Goal: Navigation & Orientation: Find specific page/section

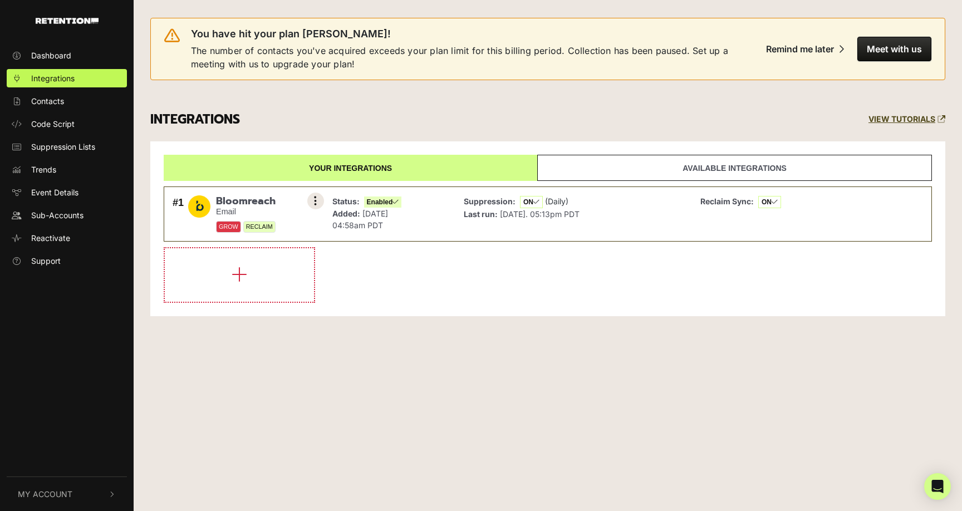
click at [317, 202] on button at bounding box center [315, 201] width 17 height 17
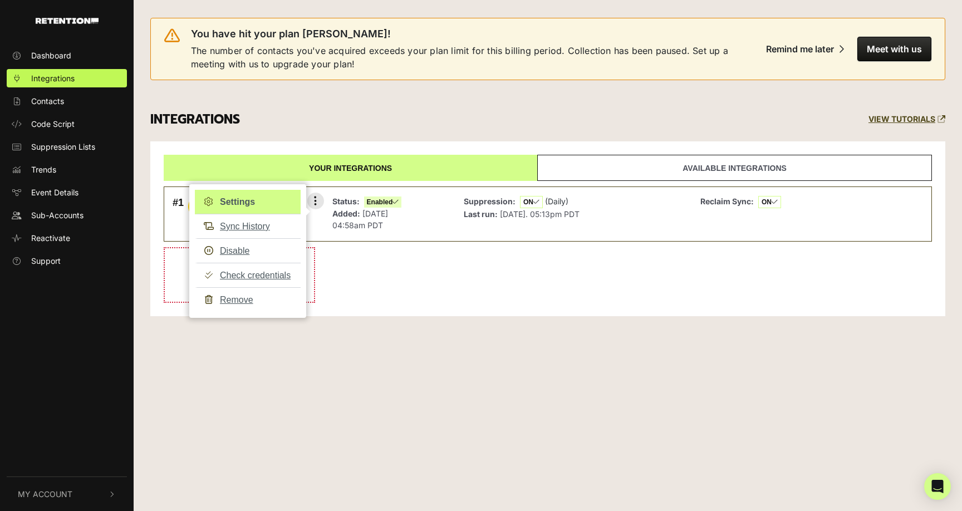
click at [244, 202] on link "Settings" at bounding box center [248, 202] width 106 height 24
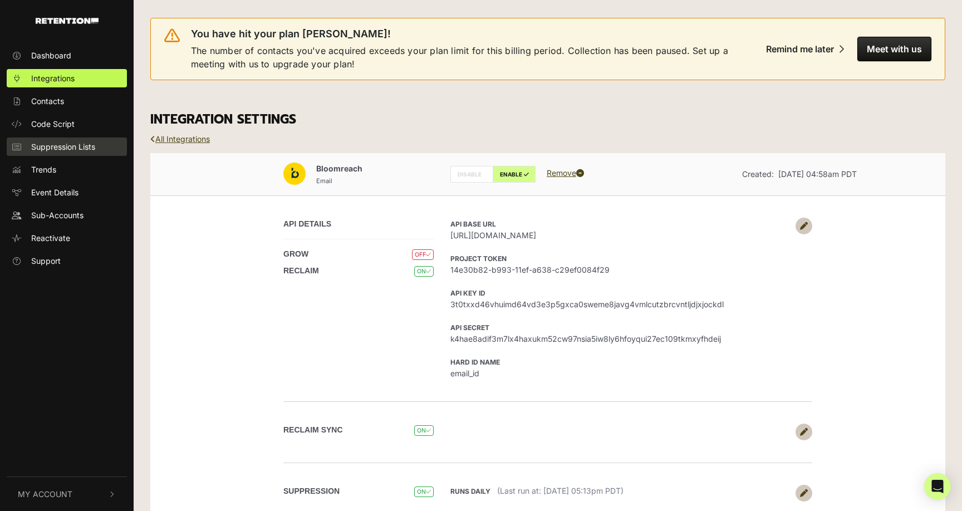
click at [52, 144] on span "Suppression Lists" at bounding box center [63, 147] width 64 height 12
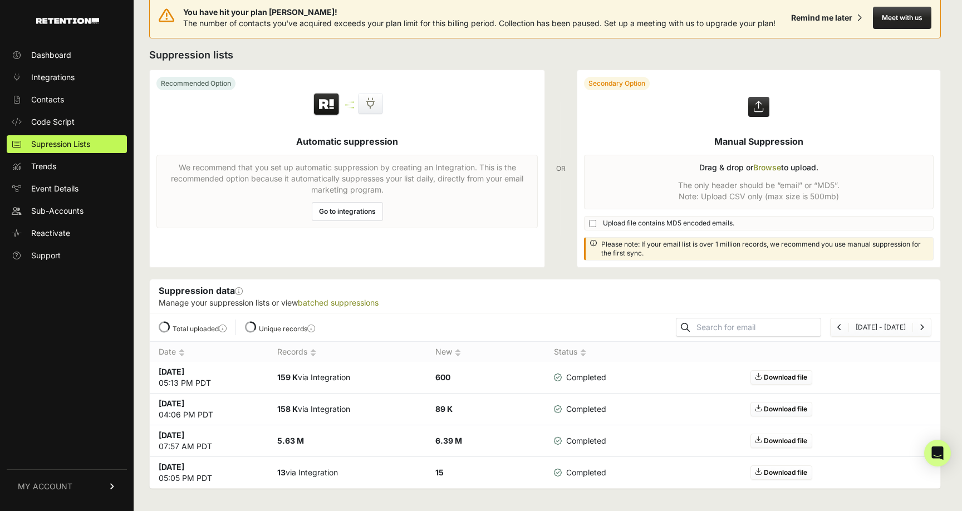
scroll to position [23, 0]
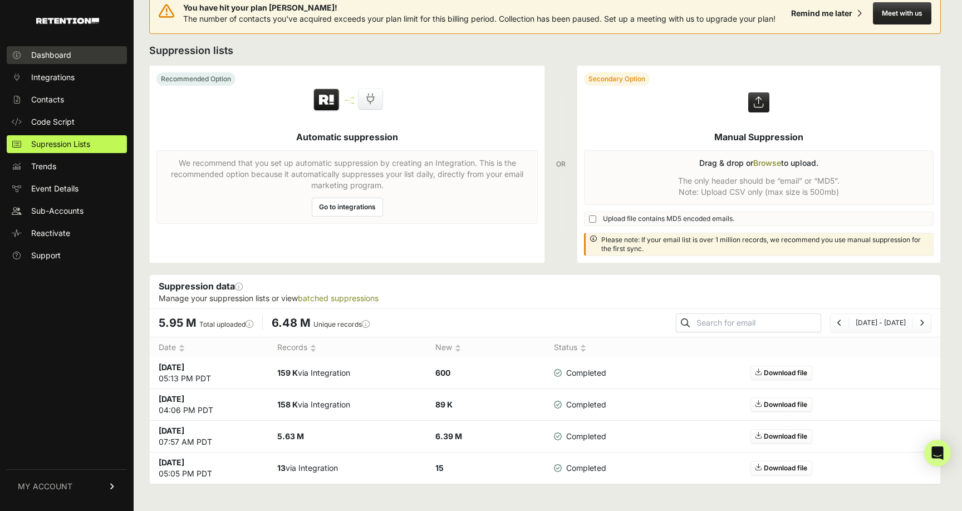
click at [56, 53] on span "Dashboard" at bounding box center [51, 55] width 40 height 11
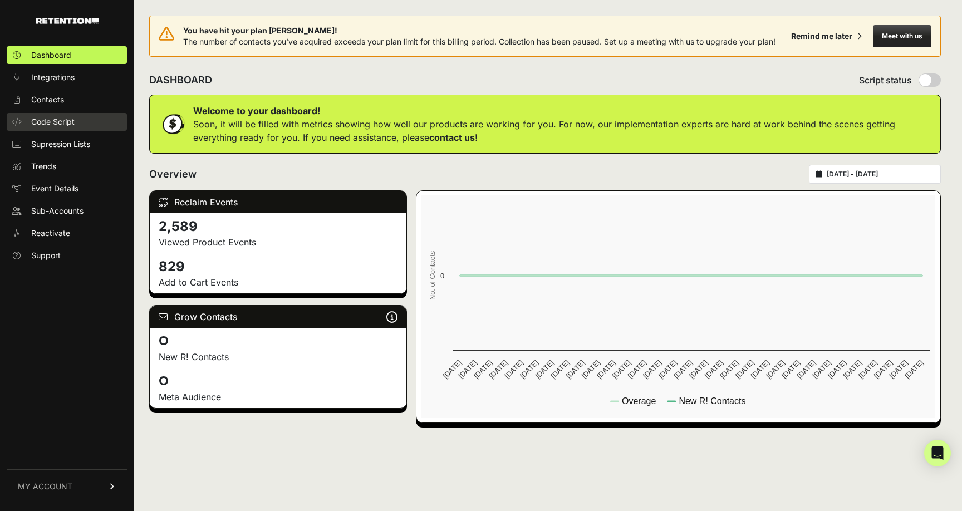
click at [50, 119] on span "Code Script" at bounding box center [52, 121] width 43 height 11
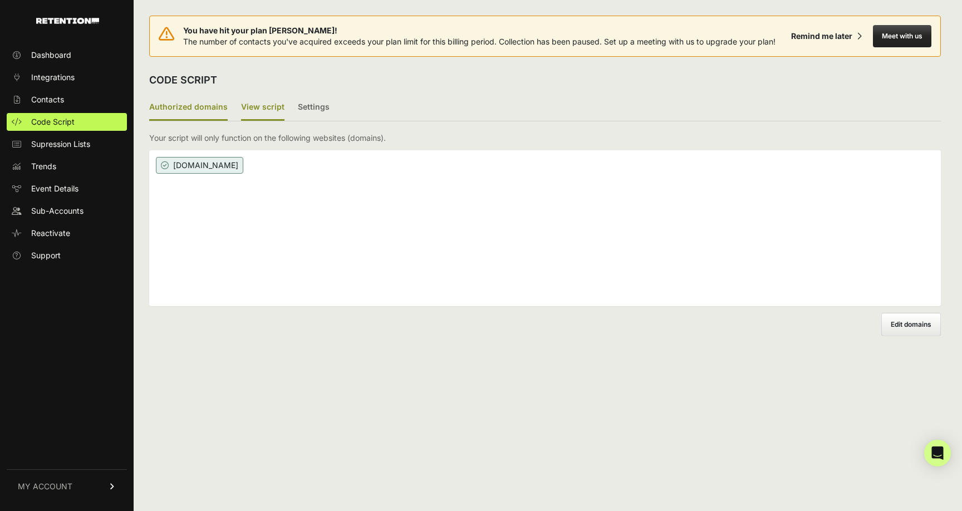
click at [256, 109] on label "View script" at bounding box center [262, 108] width 43 height 26
click at [0, 0] on input "View script" at bounding box center [0, 0] width 0 height 0
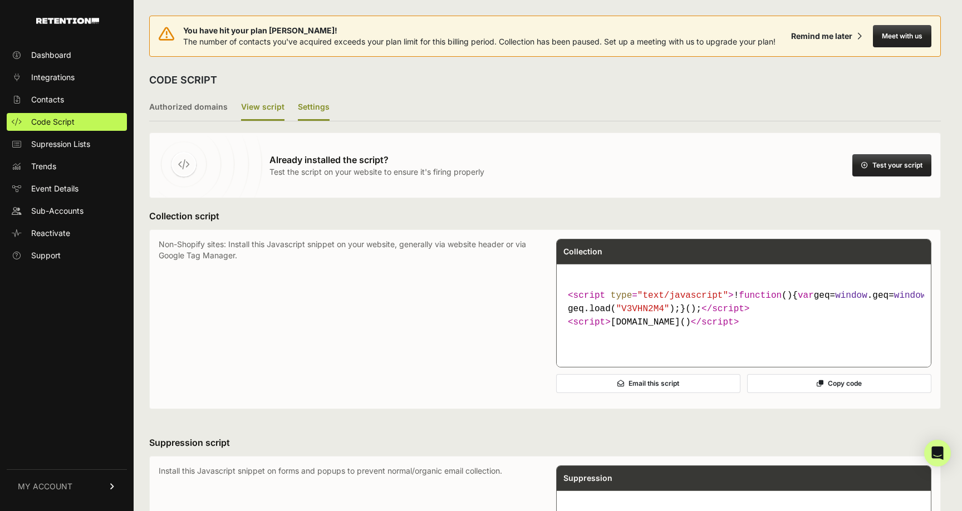
click at [312, 107] on label "Settings" at bounding box center [314, 108] width 32 height 26
click at [0, 0] on input "Settings" at bounding box center [0, 0] width 0 height 0
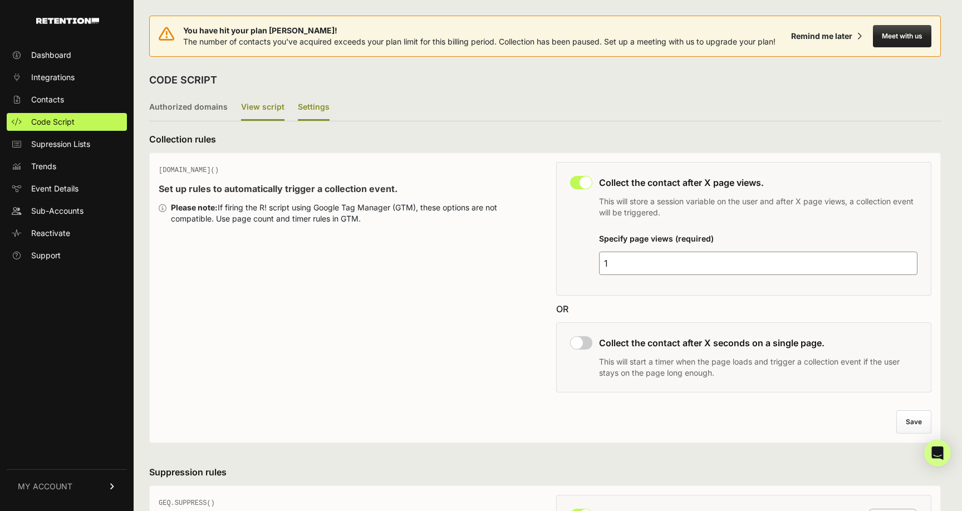
click at [267, 108] on label "View script" at bounding box center [262, 108] width 43 height 26
click at [0, 0] on input "View script" at bounding box center [0, 0] width 0 height 0
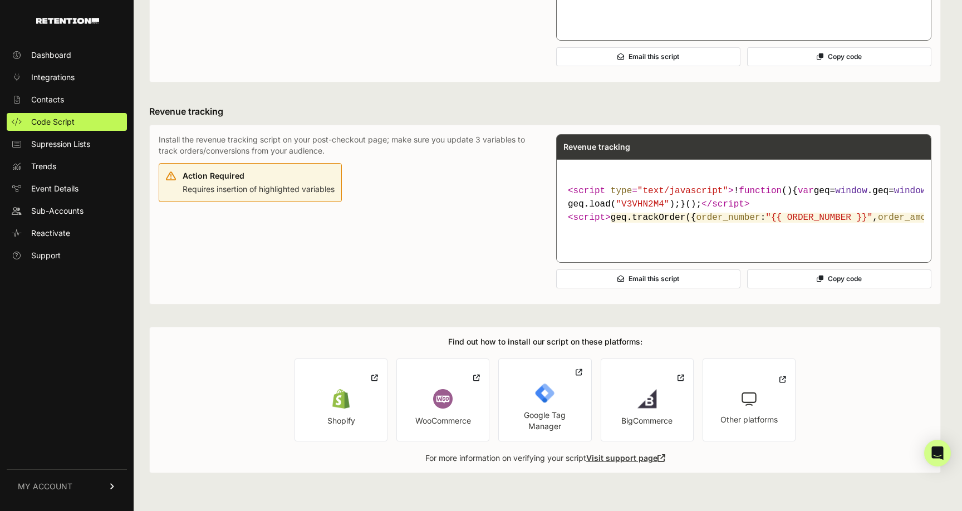
scroll to position [634, 0]
click at [53, 170] on span "Trends" at bounding box center [43, 166] width 25 height 11
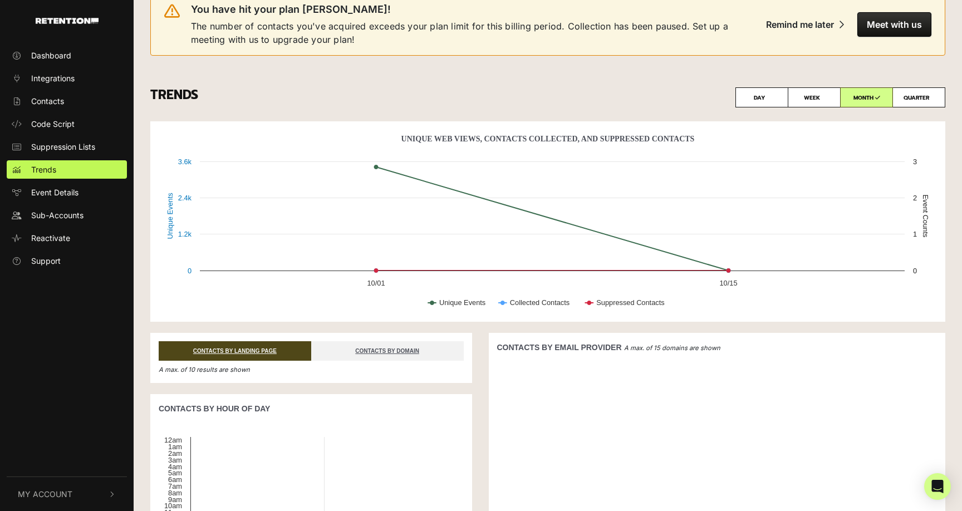
scroll to position [21, 0]
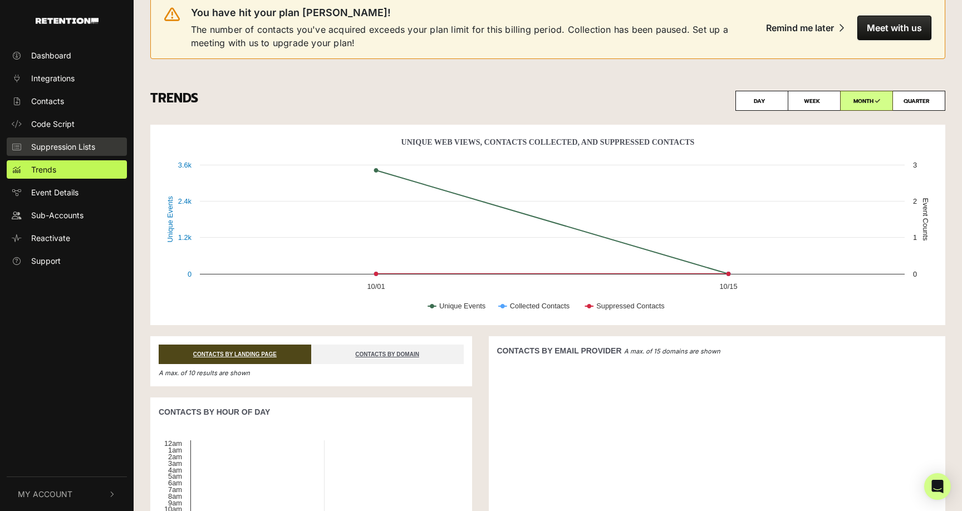
click at [70, 149] on span "Suppression Lists" at bounding box center [63, 147] width 64 height 12
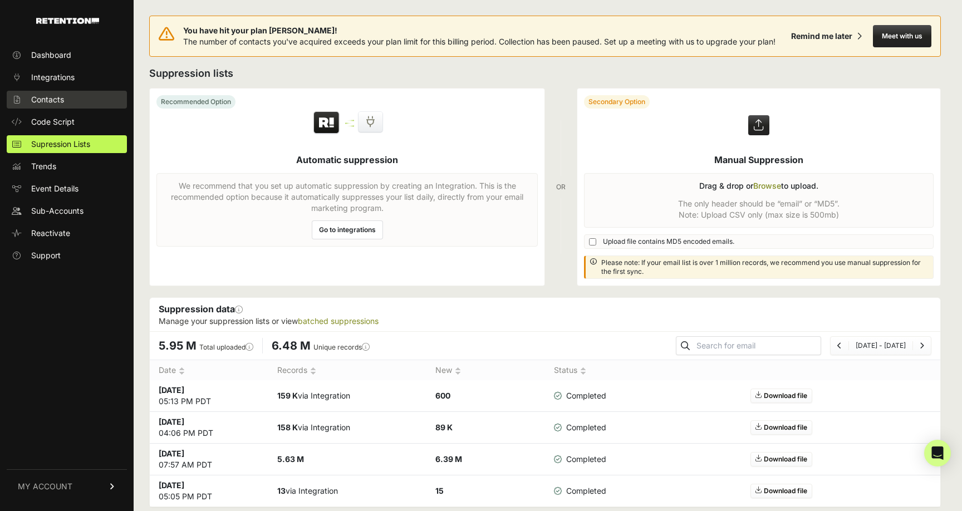
click at [55, 102] on span "Contacts" at bounding box center [47, 99] width 33 height 11
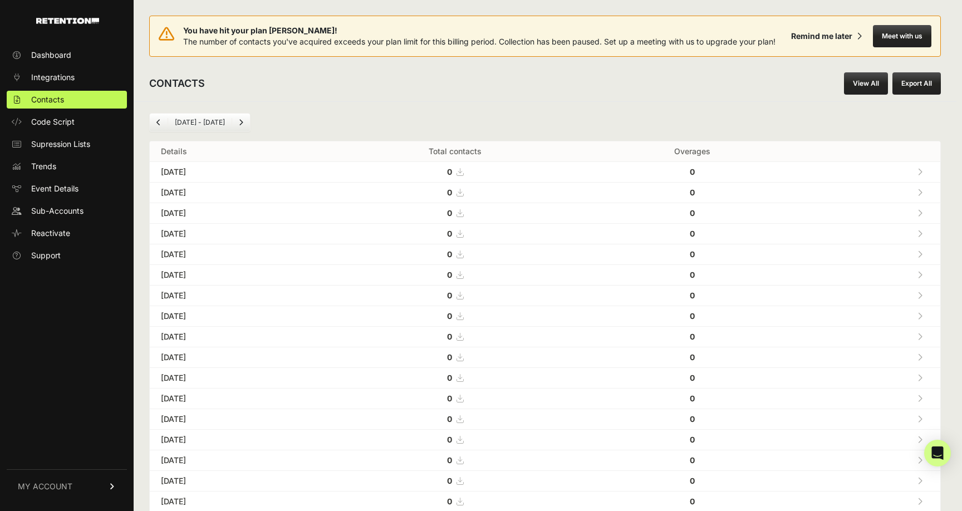
click at [236, 127] on link "Next" at bounding box center [241, 123] width 18 height 18
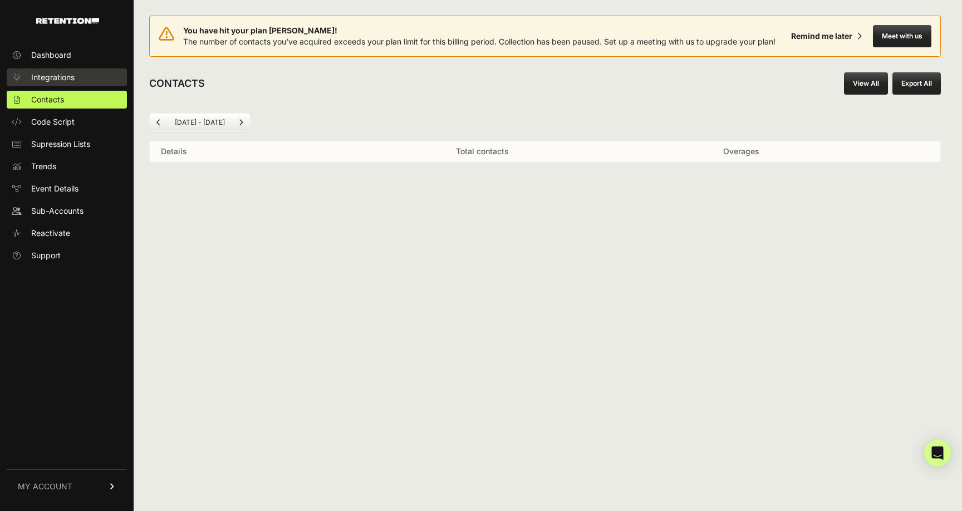
click at [39, 80] on span "Integrations" at bounding box center [52, 77] width 43 height 11
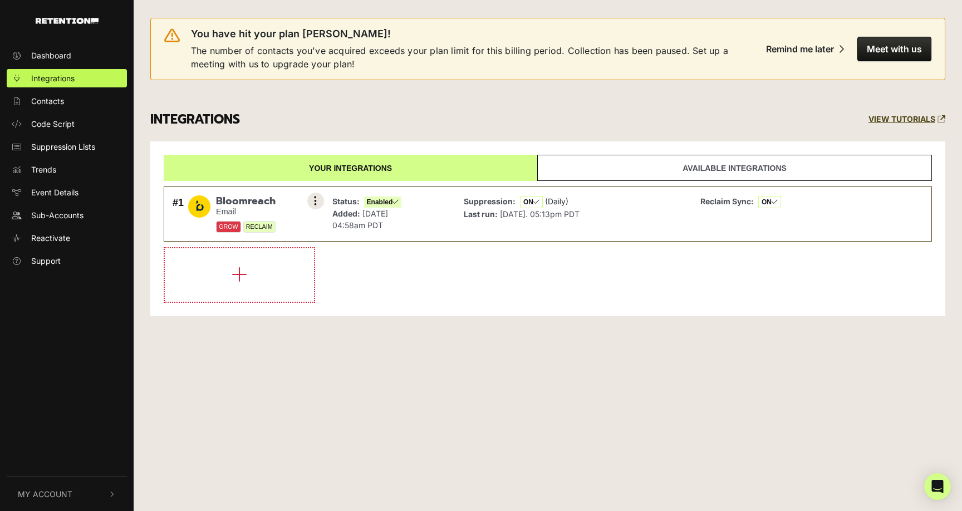
click at [315, 200] on icon at bounding box center [315, 200] width 3 height 11
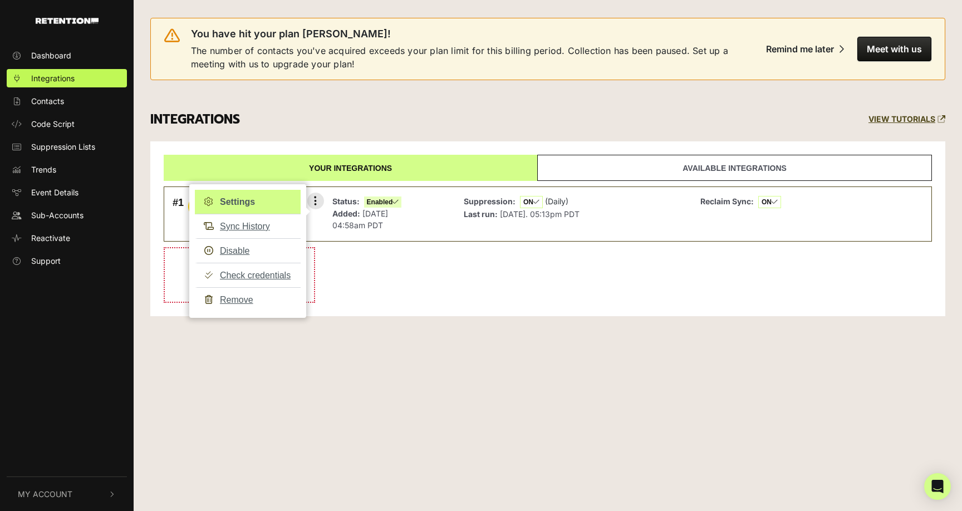
click at [257, 205] on link "Settings" at bounding box center [248, 202] width 106 height 24
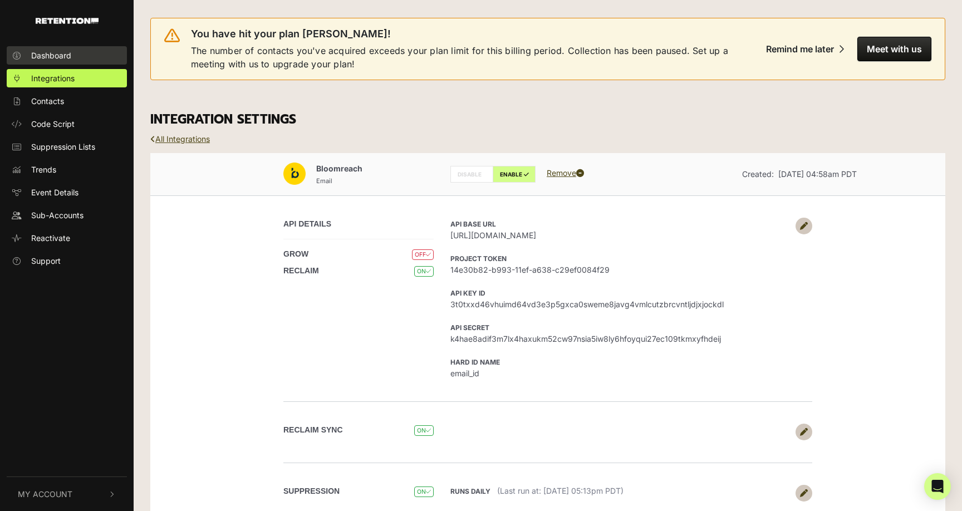
click at [55, 58] on span "Dashboard" at bounding box center [51, 56] width 40 height 12
